Goal: Find specific page/section: Find specific page/section

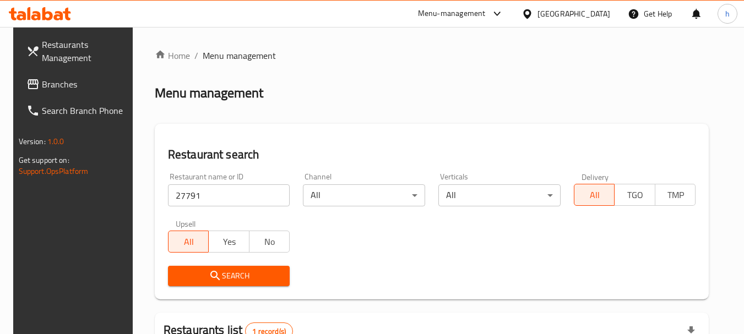
click at [604, 12] on div "[GEOGRAPHIC_DATA]" at bounding box center [573, 14] width 73 height 12
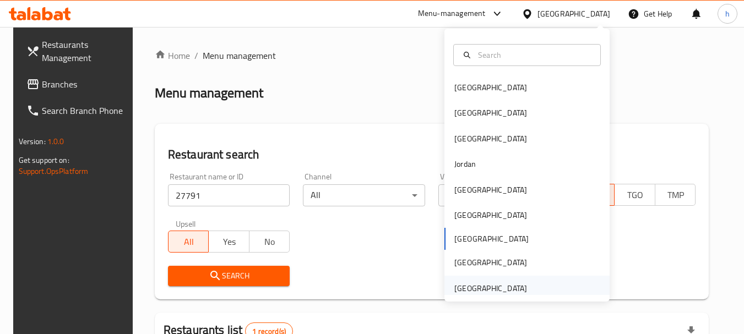
click at [471, 287] on div "[GEOGRAPHIC_DATA]" at bounding box center [490, 288] width 73 height 12
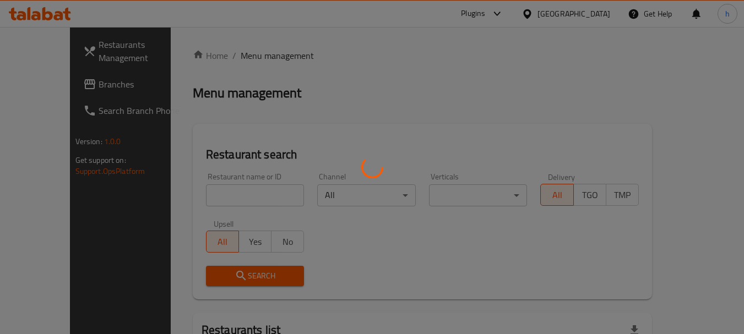
click at [34, 83] on div at bounding box center [372, 167] width 744 height 334
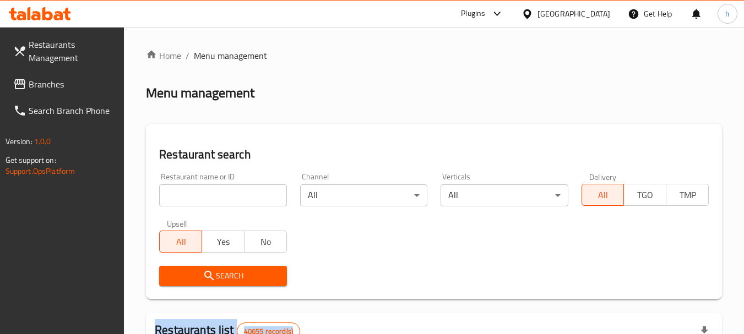
click at [34, 83] on div at bounding box center [372, 167] width 744 height 334
click at [34, 83] on span "Branches" at bounding box center [72, 84] width 87 height 13
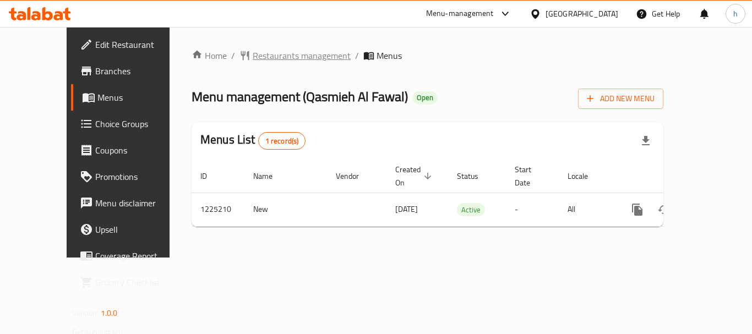
click at [272, 55] on span "Restaurants management" at bounding box center [302, 55] width 98 height 13
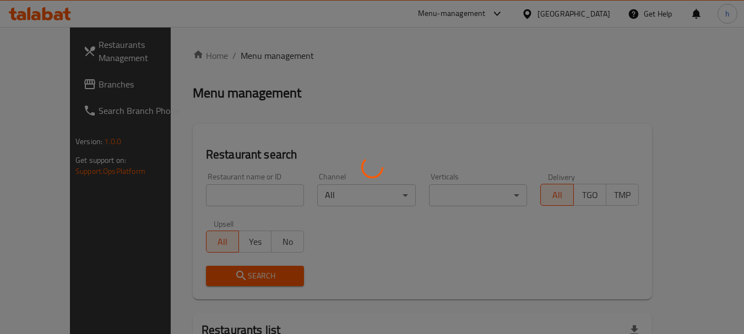
click at [209, 193] on div at bounding box center [372, 167] width 744 height 334
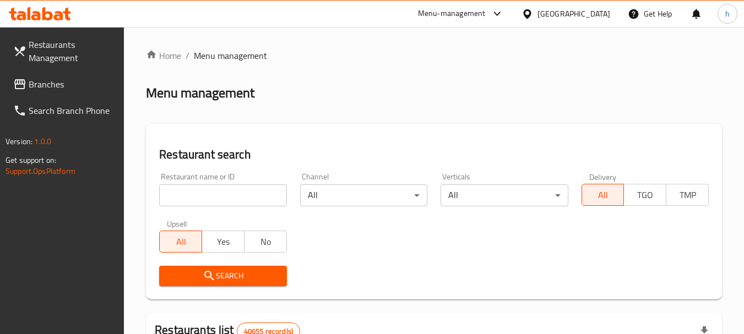
click at [209, 193] on div at bounding box center [372, 167] width 744 height 334
click at [209, 193] on input "search" at bounding box center [222, 195] width 127 height 22
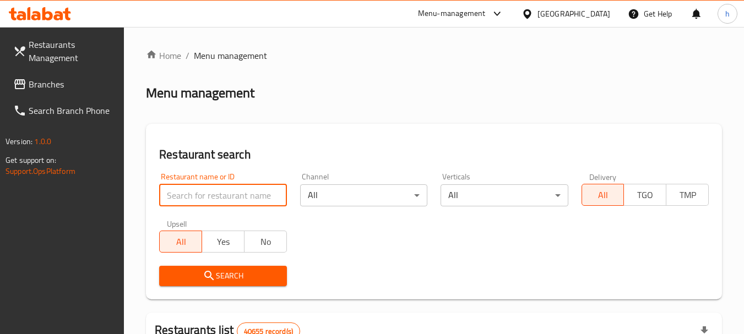
click at [209, 193] on input "search" at bounding box center [222, 195] width 127 height 22
paste input "675211"
type input "675211"
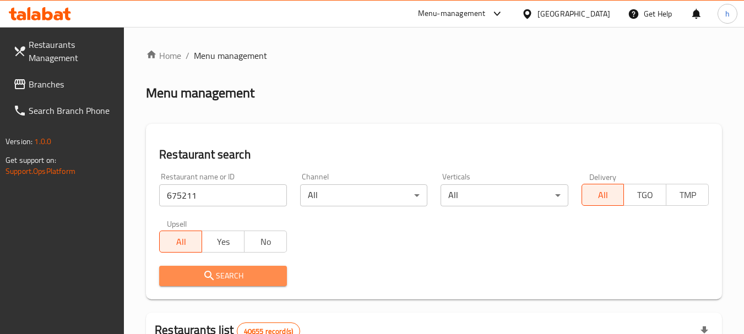
click at [206, 270] on icon "submit" at bounding box center [209, 275] width 13 height 13
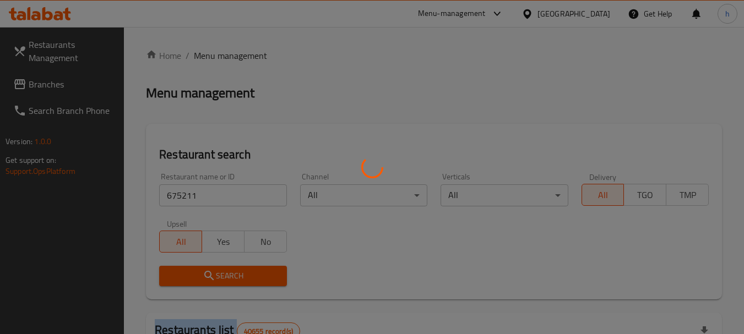
click at [206, 270] on div at bounding box center [372, 167] width 744 height 334
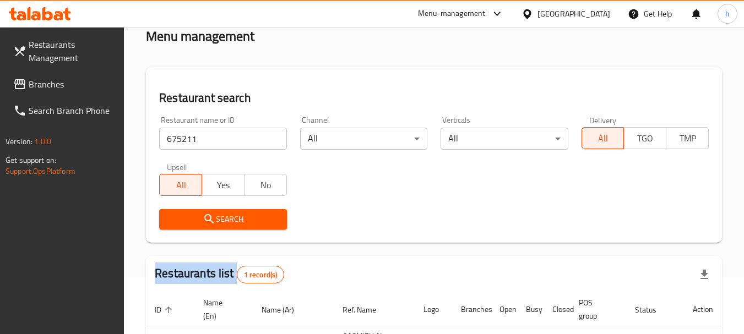
scroll to position [157, 0]
